Goal: Task Accomplishment & Management: Manage account settings

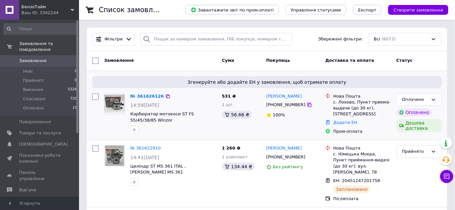
click at [307, 106] on icon at bounding box center [309, 104] width 5 height 5
drag, startPoint x: 305, startPoint y: 98, endPoint x: 266, endPoint y: 97, distance: 38.8
click at [266, 97] on div "[PERSON_NAME]" at bounding box center [292, 97] width 55 height 8
copy link "[PERSON_NAME]"
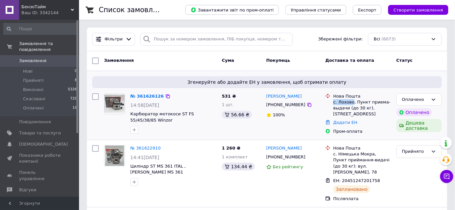
drag, startPoint x: 333, startPoint y: 103, endPoint x: 351, endPoint y: 103, distance: 18.4
click at [351, 103] on div "Нова Пошта с. Лохово, Пункт приема-выдачи (до 30 кг), [STREET_ADDRESS]" at bounding box center [362, 105] width 61 height 24
copy div "с. [GEOGRAPHIC_DATA]"
click at [307, 105] on icon at bounding box center [309, 105] width 4 height 4
drag, startPoint x: 310, startPoint y: 98, endPoint x: 267, endPoint y: 97, distance: 42.5
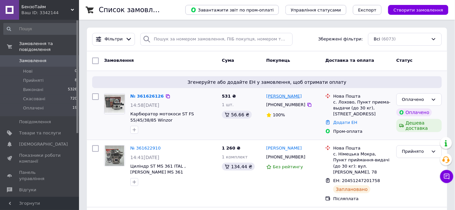
click at [267, 97] on div "[PERSON_NAME]" at bounding box center [292, 97] width 55 height 8
copy link "[PERSON_NAME]"
drag, startPoint x: 333, startPoint y: 104, endPoint x: 351, endPoint y: 104, distance: 17.4
click at [351, 104] on div "с. Лохово, Пункт приема-выдачи (до 30 кг), [STREET_ADDRESS]" at bounding box center [362, 108] width 58 height 18
copy div "с. [GEOGRAPHIC_DATA]"
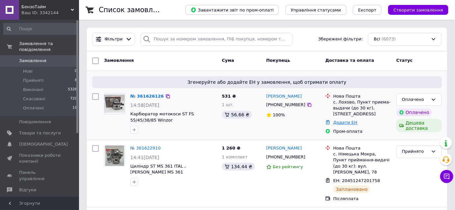
click at [342, 123] on link "Додати ЕН" at bounding box center [345, 122] width 24 height 5
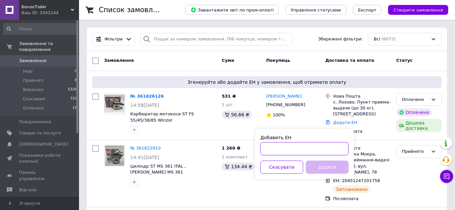
click at [285, 148] on input "Добавить ЕН" at bounding box center [304, 148] width 88 height 13
paste input "20451247242103"
type input "20451247242103"
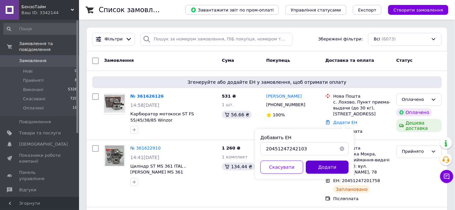
click at [325, 168] on button "Додати" at bounding box center [327, 167] width 43 height 13
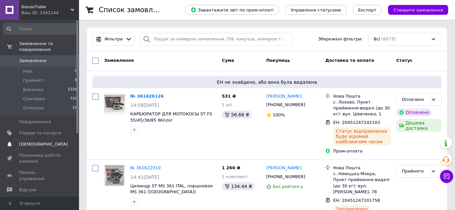
click at [23, 141] on span "[DEMOGRAPHIC_DATA]" at bounding box center [43, 144] width 49 height 6
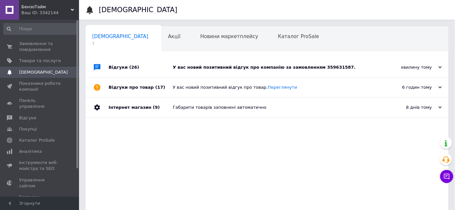
click at [264, 67] on div "У вас новий позитивний відгук про компанію за замовленням 359631587." at bounding box center [274, 67] width 203 height 6
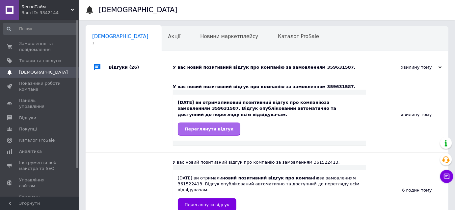
click at [215, 130] on span "Переглянути відгук" at bounding box center [209, 129] width 49 height 5
click at [28, 115] on span "Відгуки" at bounding box center [27, 118] width 17 height 6
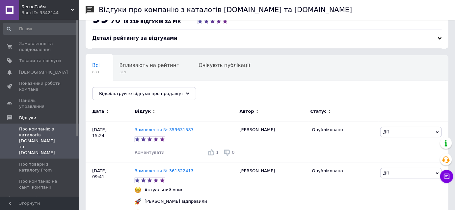
scroll to position [89, 0]
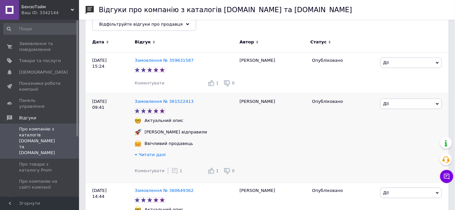
click at [171, 172] on icon at bounding box center [174, 171] width 7 height 7
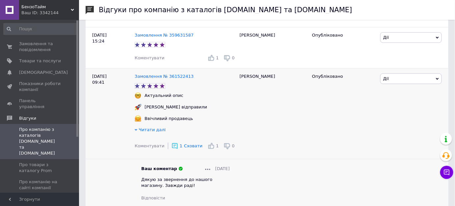
scroll to position [149, 0]
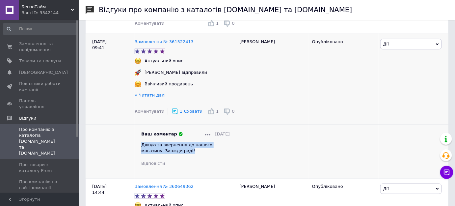
drag, startPoint x: 169, startPoint y: 152, endPoint x: 137, endPoint y: 149, distance: 32.0
click at [137, 149] on div "Ваш коментар [DATE] Дякую за звернення до нашого магазину. Завжди раді! Відпові…" at bounding box center [186, 149] width 102 height 36
copy span "Дякую за звернення до нашого магазину. Завжди раді!"
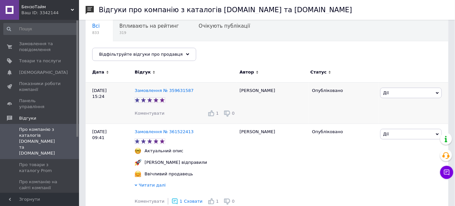
click at [149, 112] on span "Коментувати" at bounding box center [150, 113] width 30 height 5
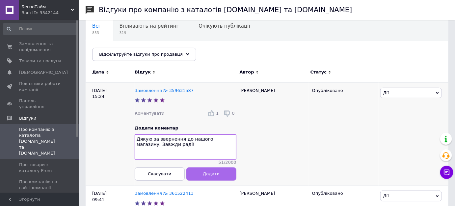
type textarea "Дякую за звернення до нашого магазину. Завжди раді!"
click at [202, 173] on button "Додати" at bounding box center [211, 173] width 50 height 13
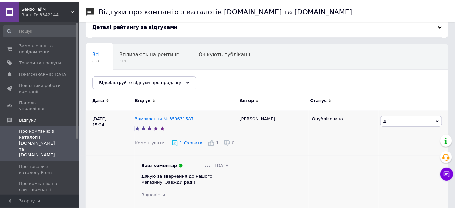
scroll to position [0, 0]
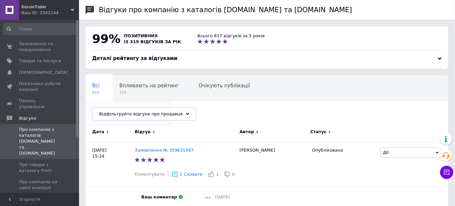
click at [159, 115] on span "5" at bounding box center [125, 117] width 67 height 5
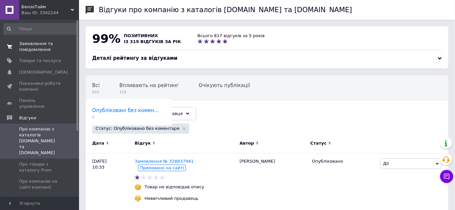
click at [39, 44] on span "Замовлення та повідомлення" at bounding box center [40, 47] width 42 height 12
